Goal: Task Accomplishment & Management: Manage account settings

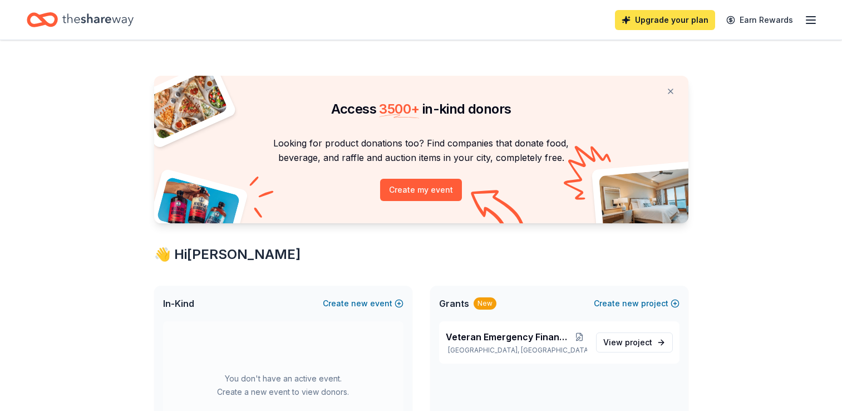
scroll to position [450, 0]
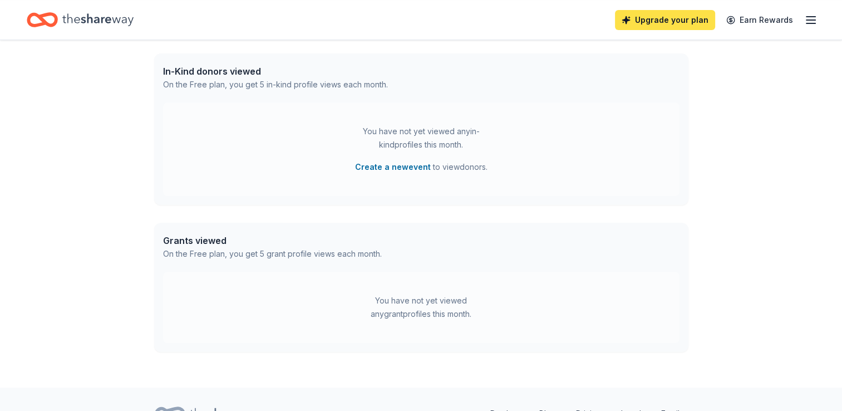
click at [674, 19] on link "Upgrade your plan" at bounding box center [665, 20] width 100 height 20
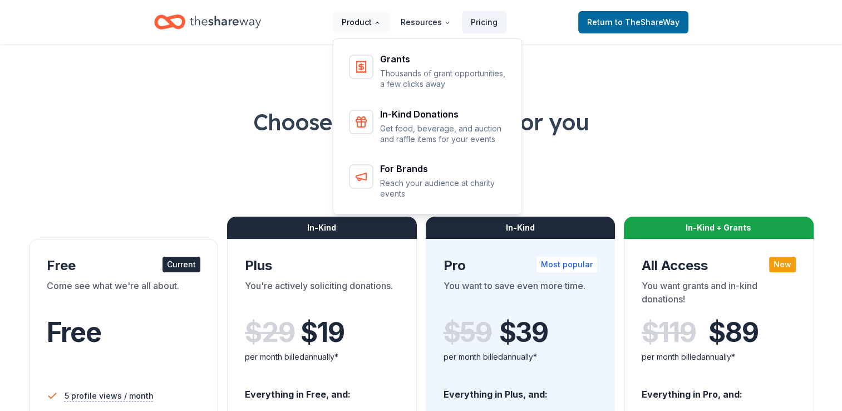
click at [381, 23] on icon "Main" at bounding box center [377, 22] width 7 height 7
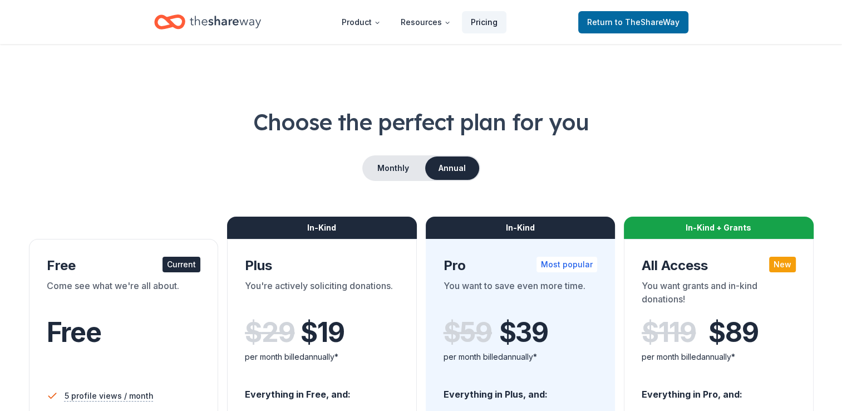
click at [493, 23] on link "Pricing" at bounding box center [484, 22] width 45 height 22
